Goal: Transaction & Acquisition: Obtain resource

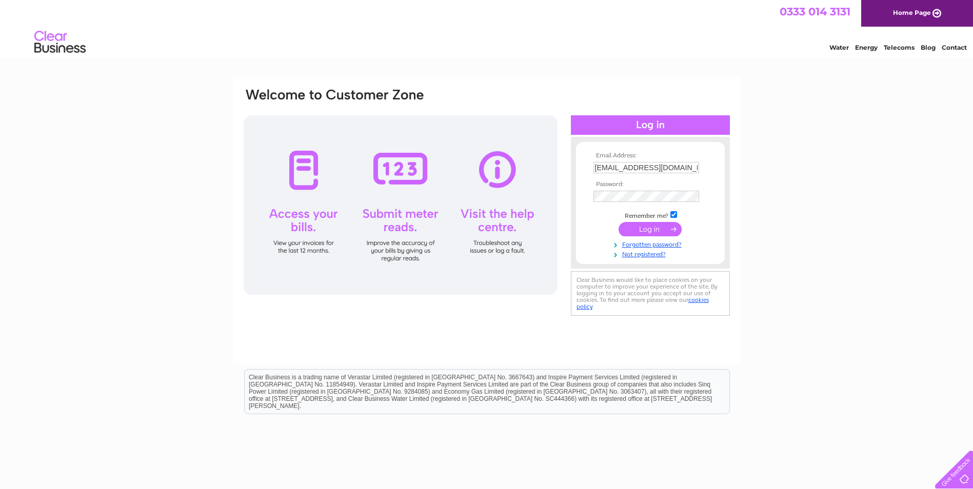
click at [651, 232] on input "submit" at bounding box center [650, 229] width 63 height 14
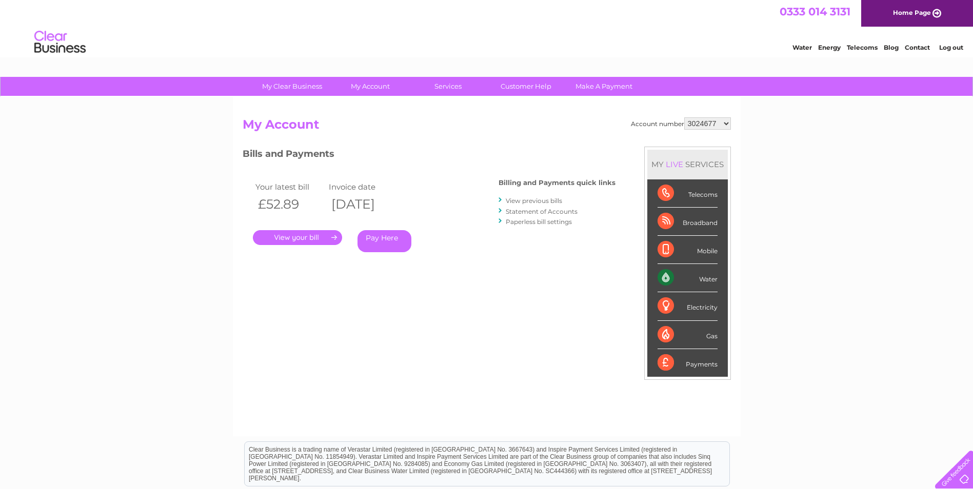
click at [292, 239] on link "." at bounding box center [297, 237] width 89 height 15
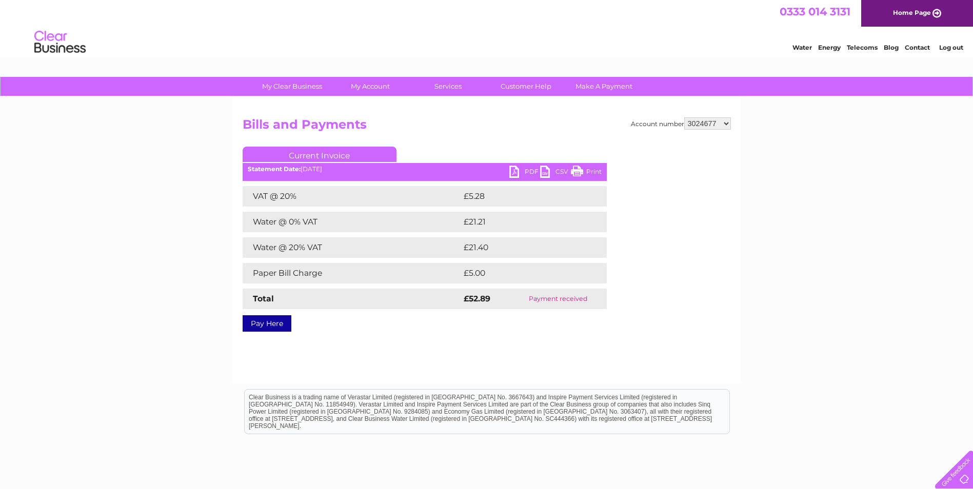
click at [516, 175] on link "PDF" at bounding box center [524, 173] width 31 height 15
click at [0, 0] on link "Bills and Payments" at bounding box center [0, 0] width 0 height 0
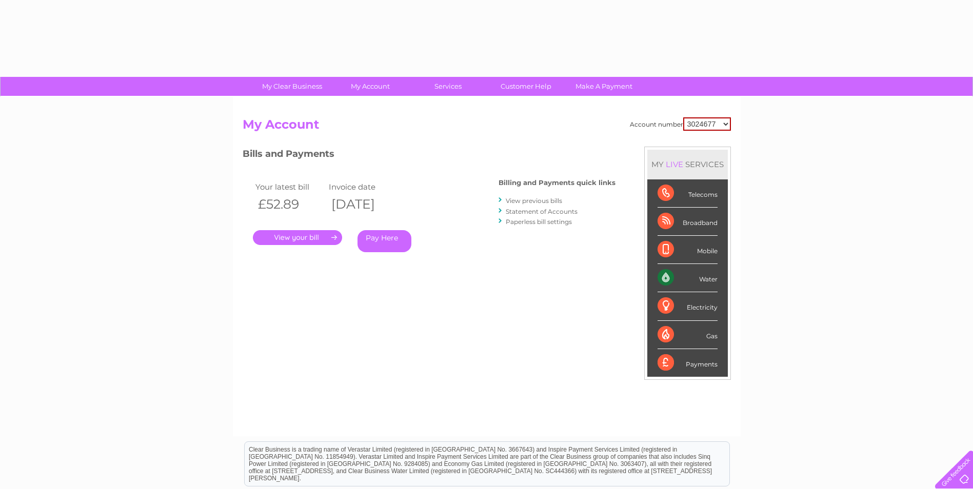
click at [728, 120] on select "3024677 30291099" at bounding box center [707, 123] width 48 height 13
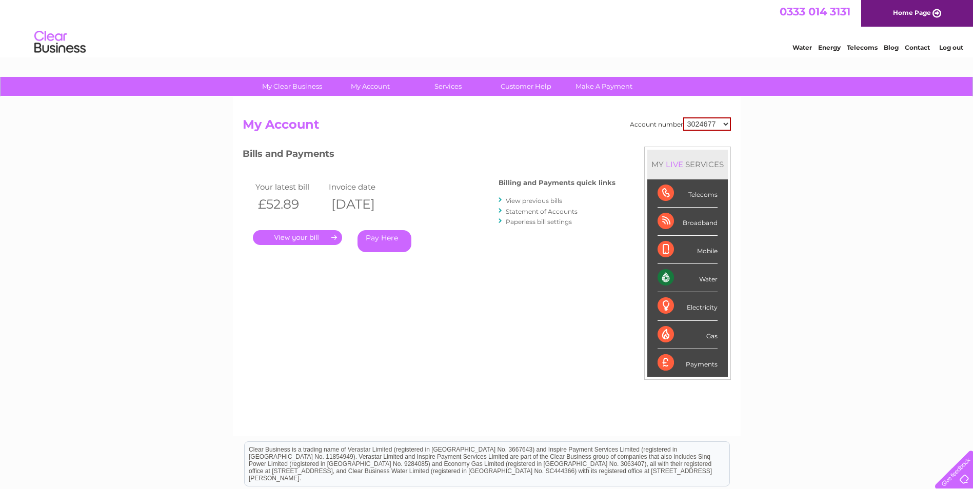
select select "30291099"
click at [683, 117] on select "3024677 30291099" at bounding box center [707, 123] width 48 height 13
click at [303, 238] on link "." at bounding box center [297, 237] width 89 height 15
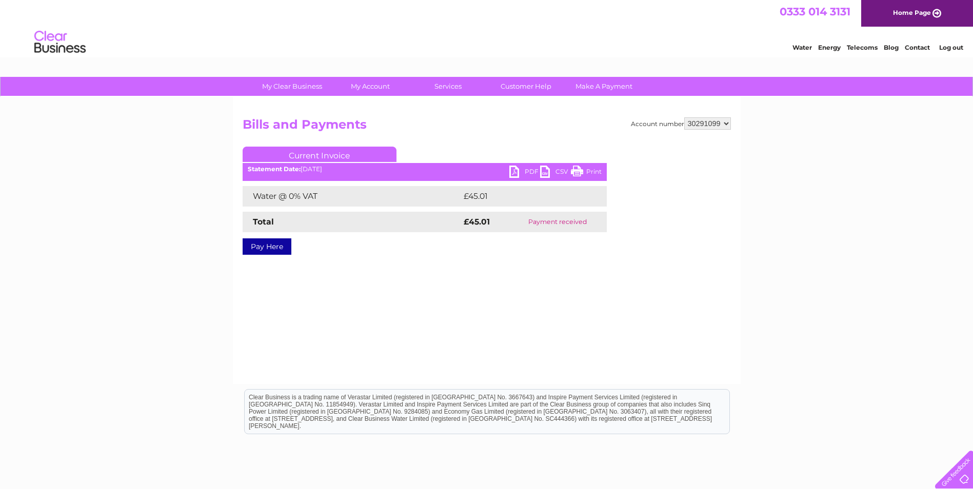
click at [516, 168] on link "PDF" at bounding box center [524, 173] width 31 height 15
click at [512, 170] on link "PDF" at bounding box center [524, 173] width 31 height 15
